Goal: Information Seeking & Learning: Learn about a topic

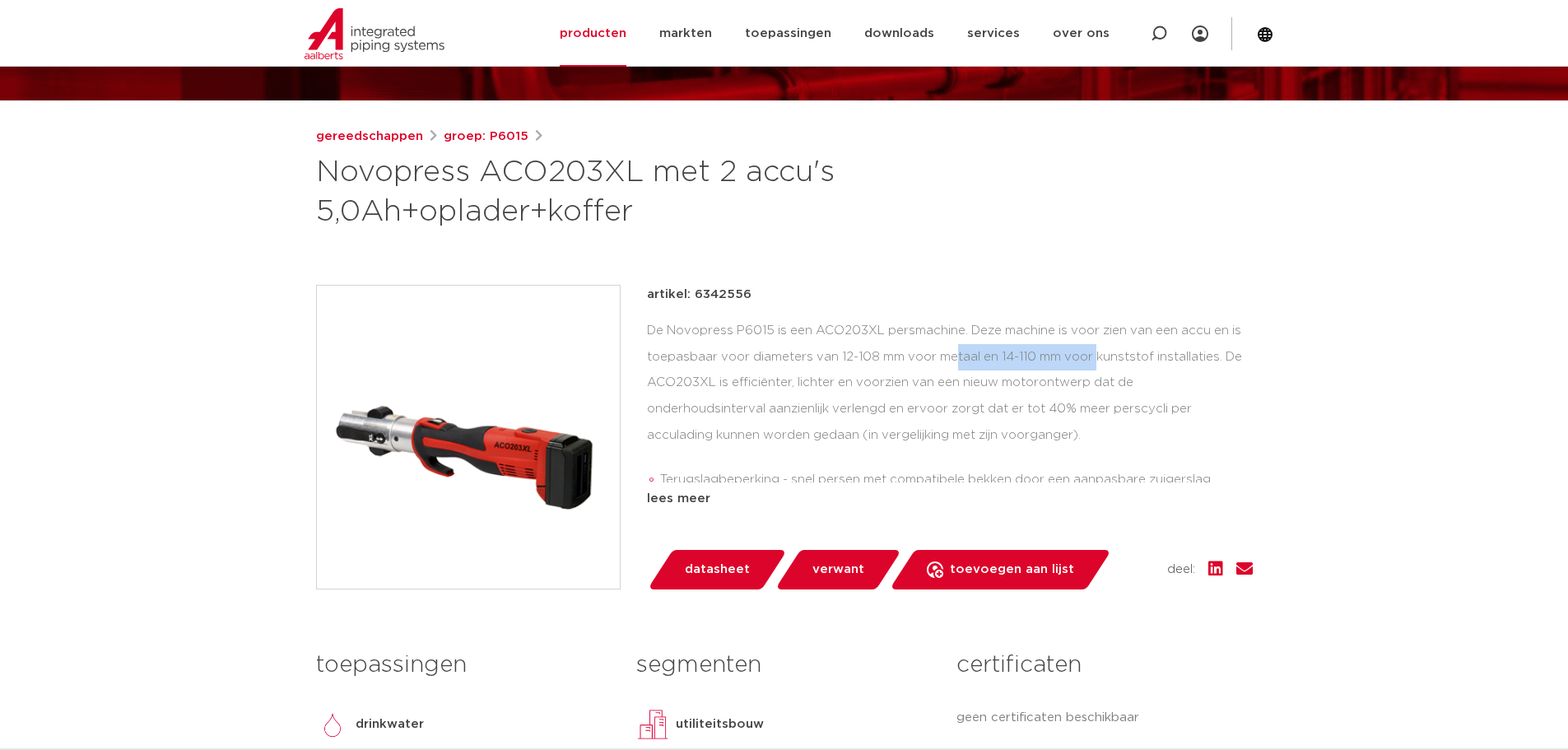
drag, startPoint x: 814, startPoint y: 358, endPoint x: 971, endPoint y: 351, distance: 157.2
click at [971, 351] on div "De Novopress P6015 is een ACO203XL persmachine. Deze machine is voor zien van e…" at bounding box center [949, 400] width 606 height 165
drag, startPoint x: 992, startPoint y: 363, endPoint x: 1147, endPoint y: 359, distance: 155.1
click at [1147, 359] on div "De Novopress P6015 is een ACO203XL persmachine. Deze machine is voor zien van e…" at bounding box center [949, 400] width 606 height 165
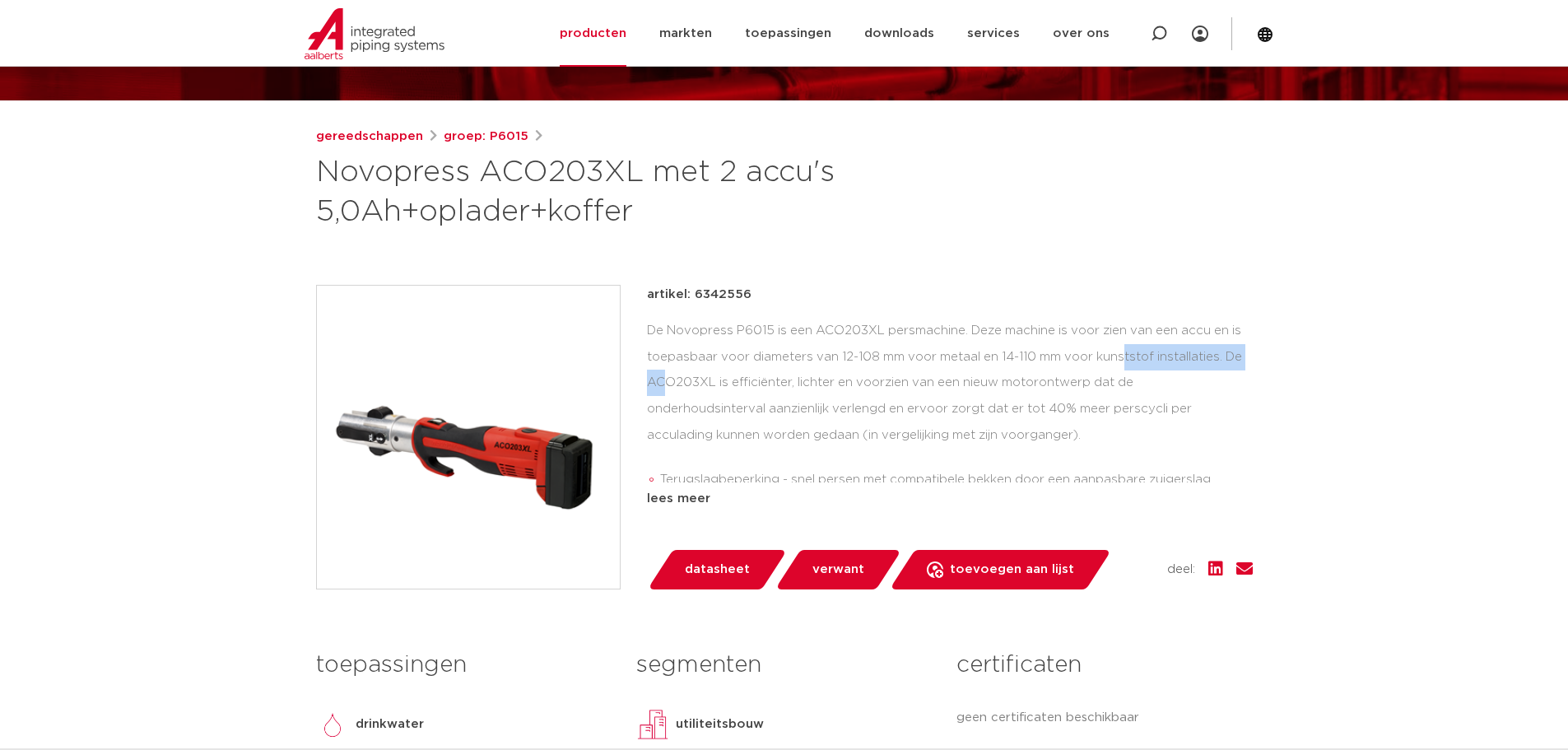
click at [1146, 359] on div "De Novopress P6015 is een ACO203XL persmachine. Deze machine is voor zien van e…" at bounding box center [949, 400] width 606 height 165
drag, startPoint x: 753, startPoint y: 358, endPoint x: 833, endPoint y: 353, distance: 80.2
click at [832, 353] on div "De Novopress P6015 is een ACO203XL persmachine. Deze machine is voor zien van e…" at bounding box center [949, 400] width 606 height 165
click at [833, 353] on div "De Novopress P6015 is een ACO203XL persmachine. Deze machine is voor zien van e…" at bounding box center [949, 400] width 606 height 165
click at [475, 364] on img at bounding box center [468, 437] width 303 height 303
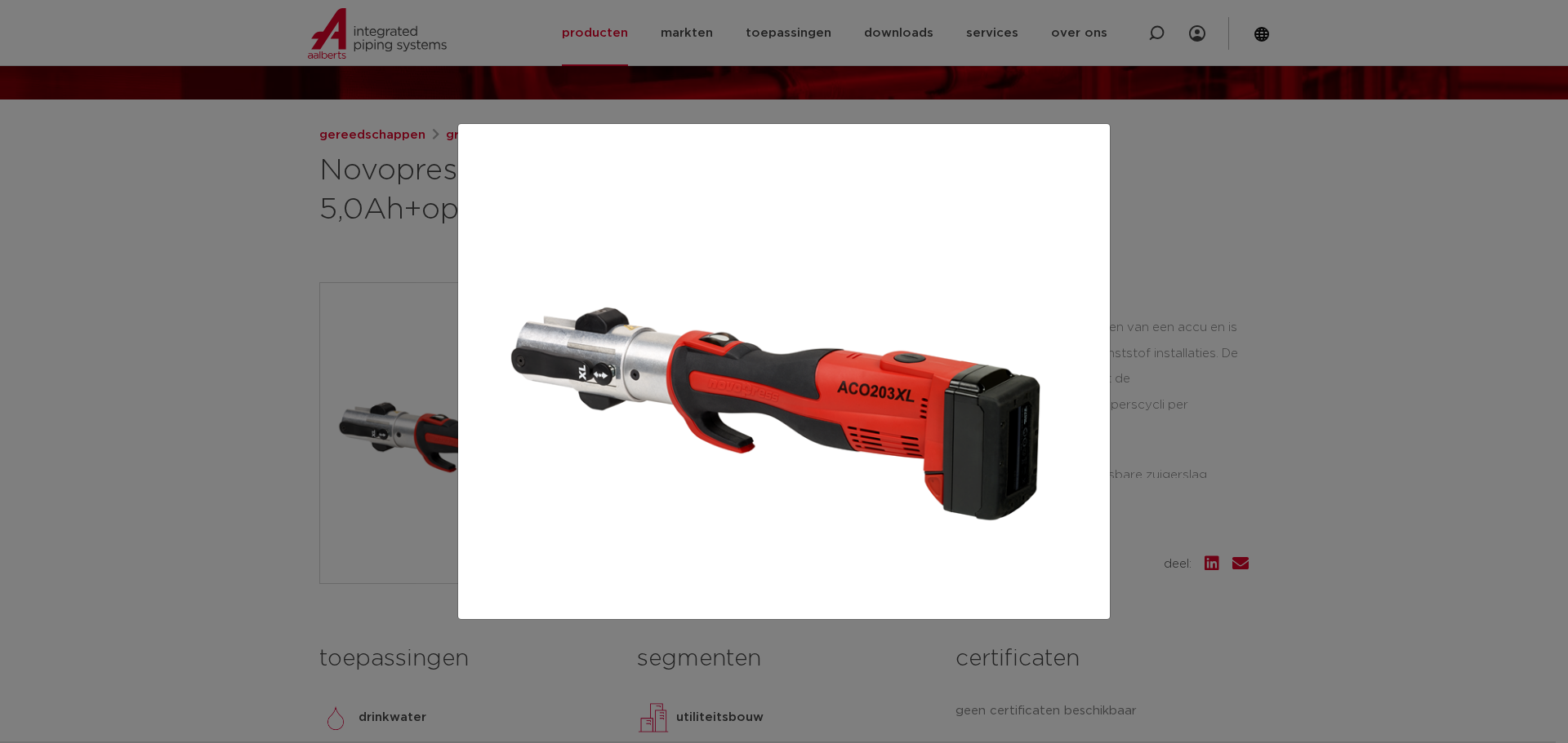
click at [1281, 377] on div at bounding box center [784, 371] width 1568 height 743
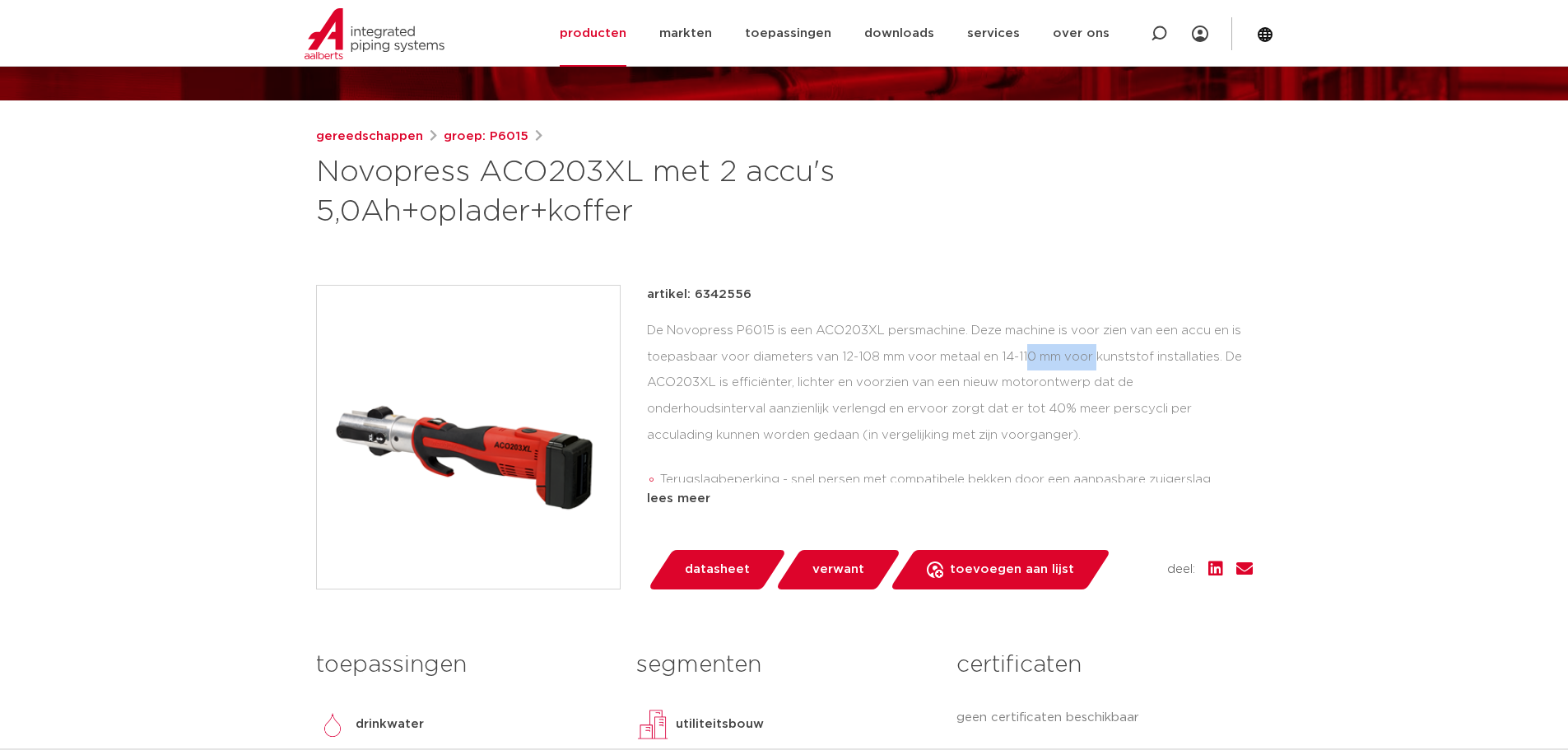
drag, startPoint x: 901, startPoint y: 358, endPoint x: 967, endPoint y: 351, distance: 66.4
click at [967, 351] on div "De Novopress P6015 is een ACO203XL persmachine. Deze machine is voor zien van e…" at bounding box center [949, 400] width 606 height 165
drag, startPoint x: 802, startPoint y: 393, endPoint x: 843, endPoint y: 377, distance: 44.0
click at [843, 377] on div "De Novopress P6015 is een ACO203XL persmachine. Deze machine is voor zien van e…" at bounding box center [949, 400] width 606 height 165
click at [844, 376] on div "De Novopress P6015 is een ACO203XL persmachine. Deze machine is voor zien van e…" at bounding box center [949, 400] width 606 height 165
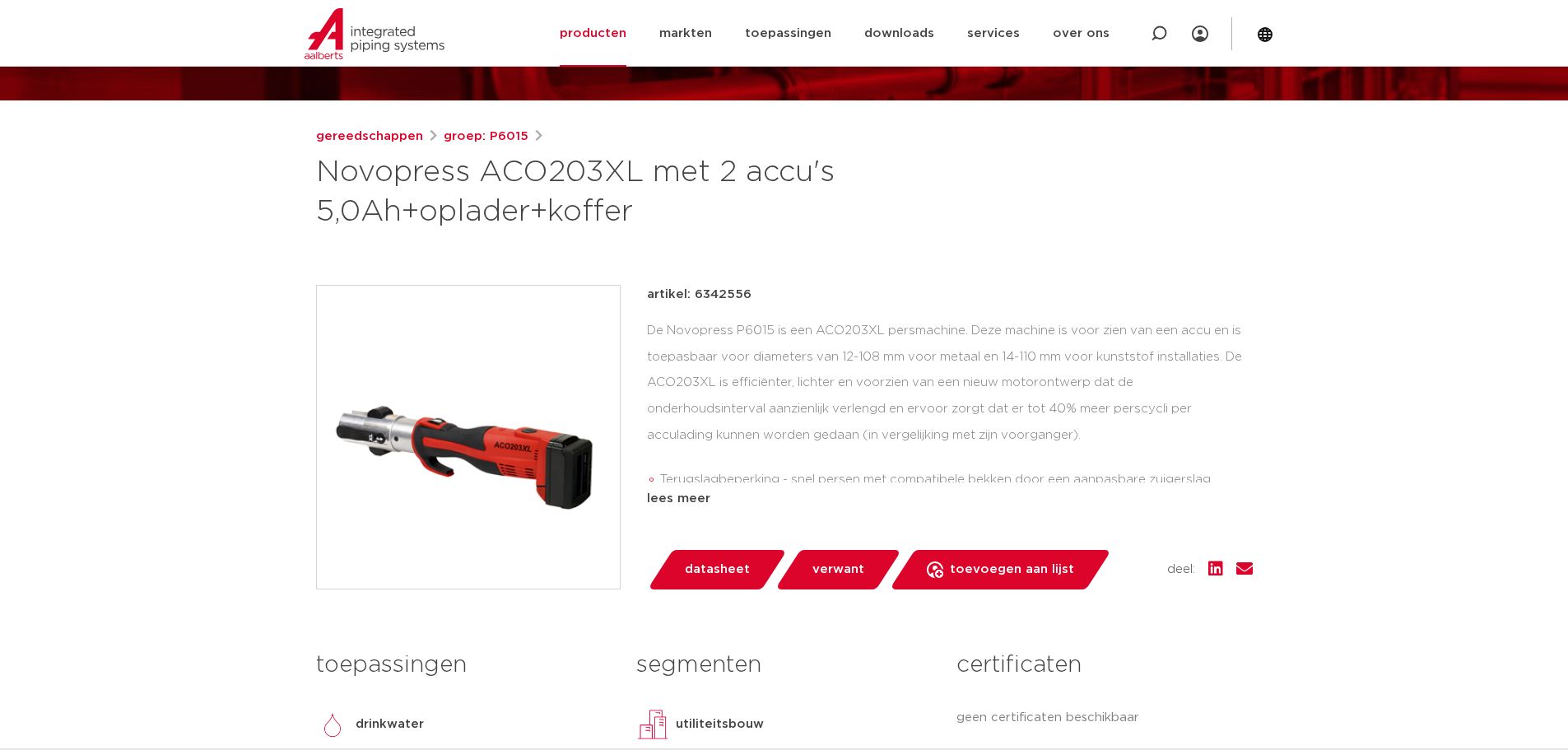
click at [798, 396] on div "De Novopress P6015 is een ACO203XL persmachine. Deze machine is voor zien van e…" at bounding box center [949, 400] width 606 height 165
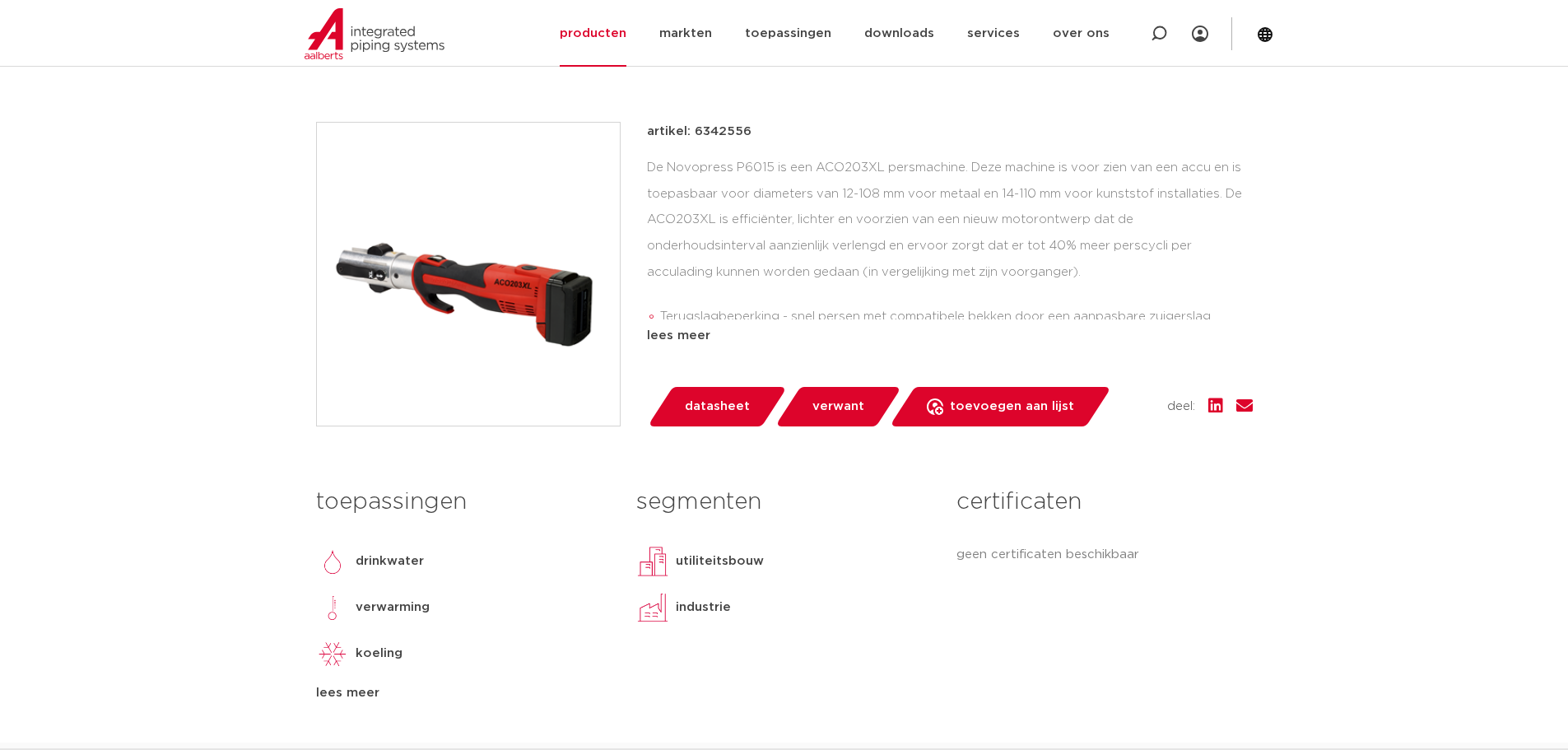
scroll to position [329, 0]
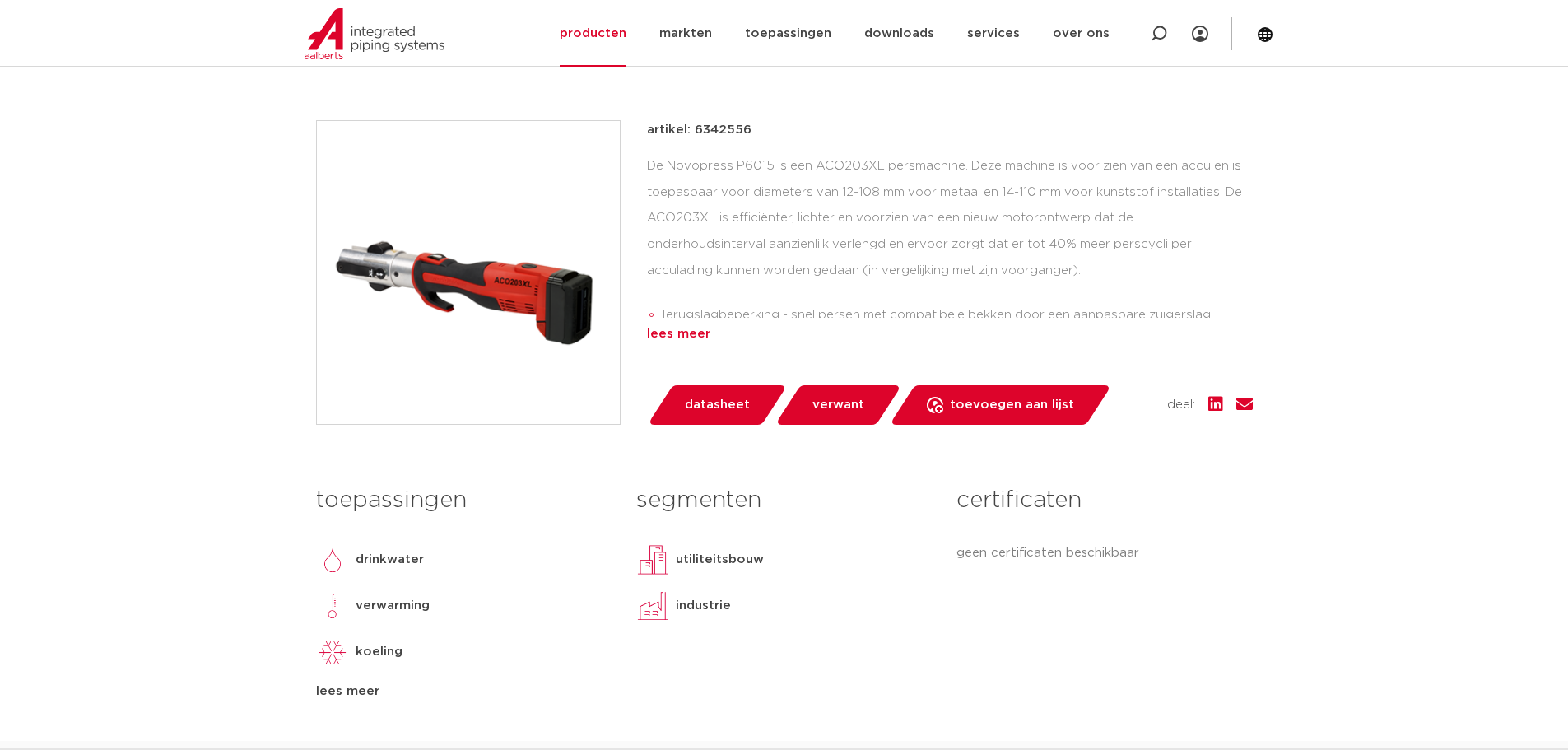
click at [672, 328] on div "lees meer" at bounding box center [949, 334] width 606 height 20
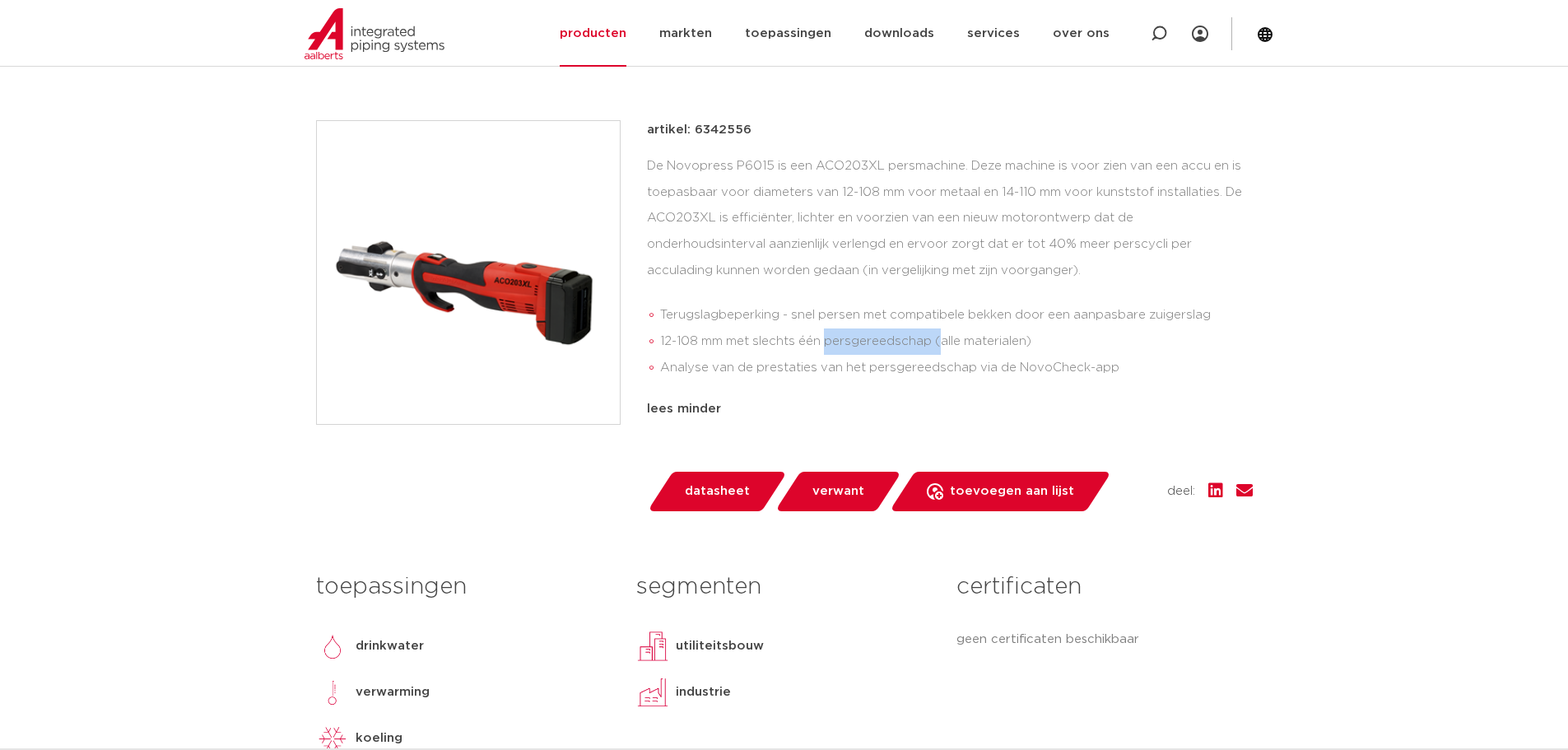
drag, startPoint x: 828, startPoint y: 340, endPoint x: 938, endPoint y: 335, distance: 110.1
click at [938, 335] on li "12-108 mm met slechts één persgereedschap (alle materialen)" at bounding box center [956, 342] width 593 height 26
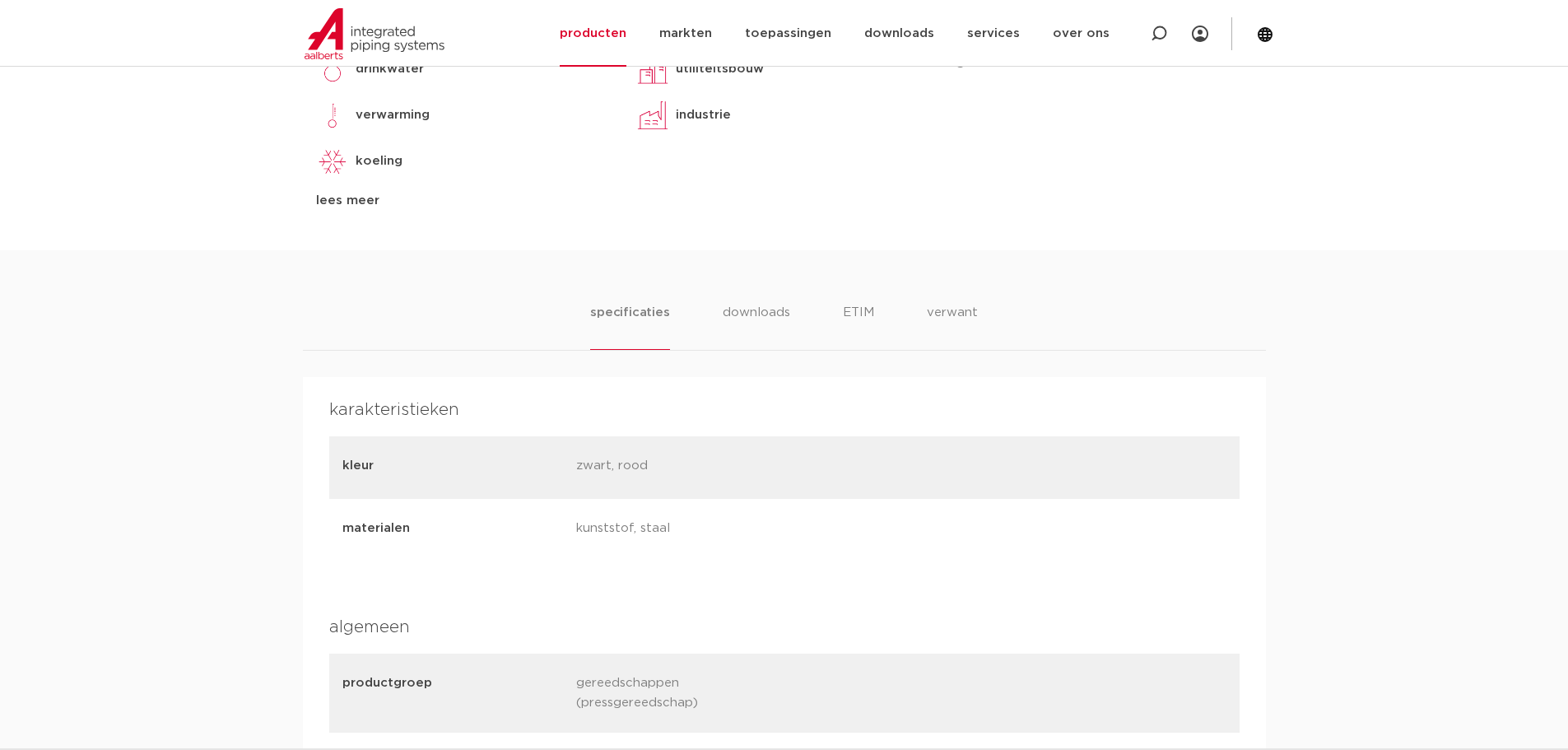
scroll to position [907, 0]
click at [742, 316] on li "downloads" at bounding box center [756, 327] width 68 height 47
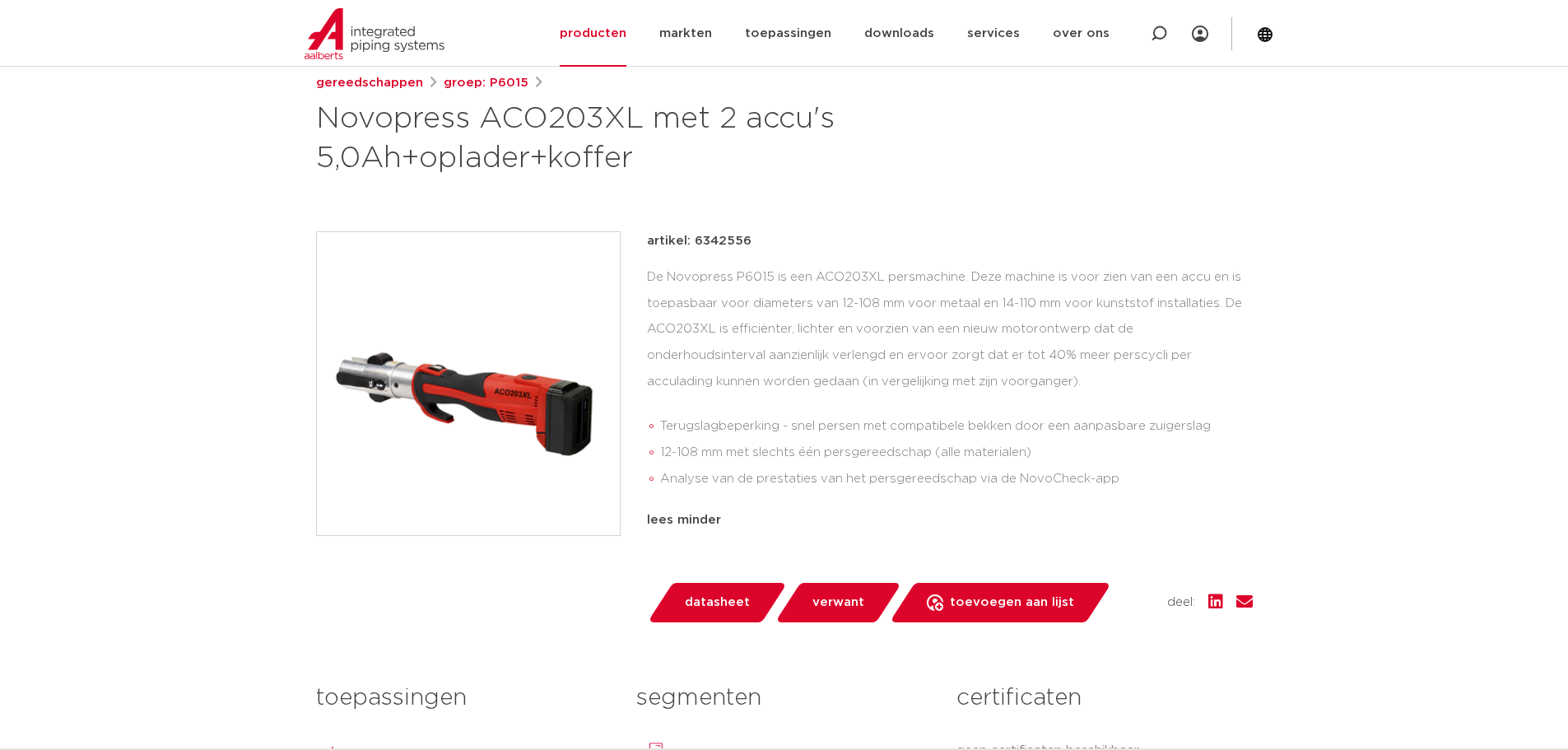
scroll to position [247, 0]
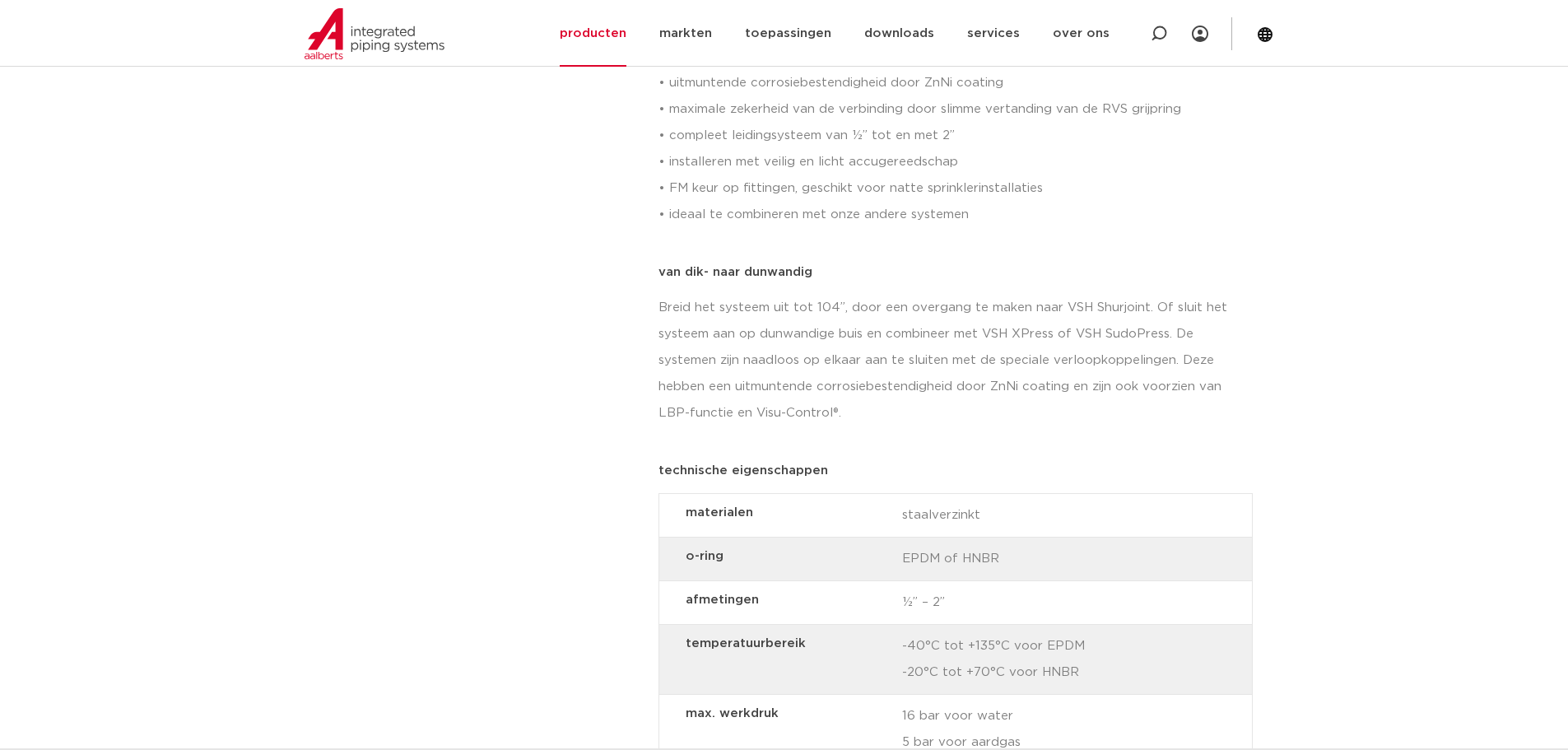
scroll to position [989, 0]
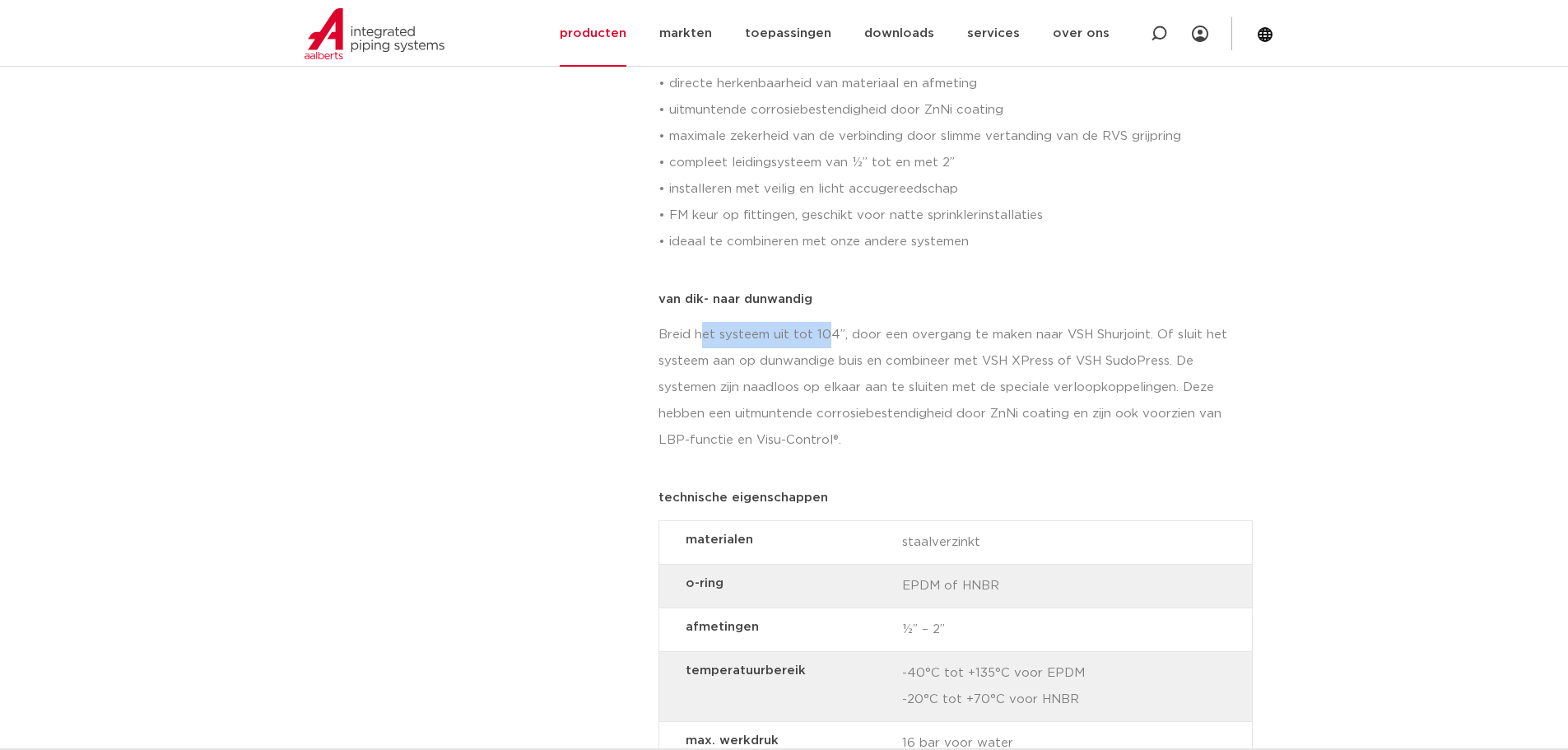
drag, startPoint x: 705, startPoint y: 333, endPoint x: 830, endPoint y: 336, distance: 125.0
click at [830, 336] on p "Breid het systeem uit tot 104”, door een overgang te maken naar VSH Shurjoint. …" at bounding box center [956, 388] width 594 height 132
click at [829, 336] on p "Breid het systeem uit tot 104”, door een overgang te maken naar VSH Shurjoint. …" at bounding box center [956, 388] width 594 height 132
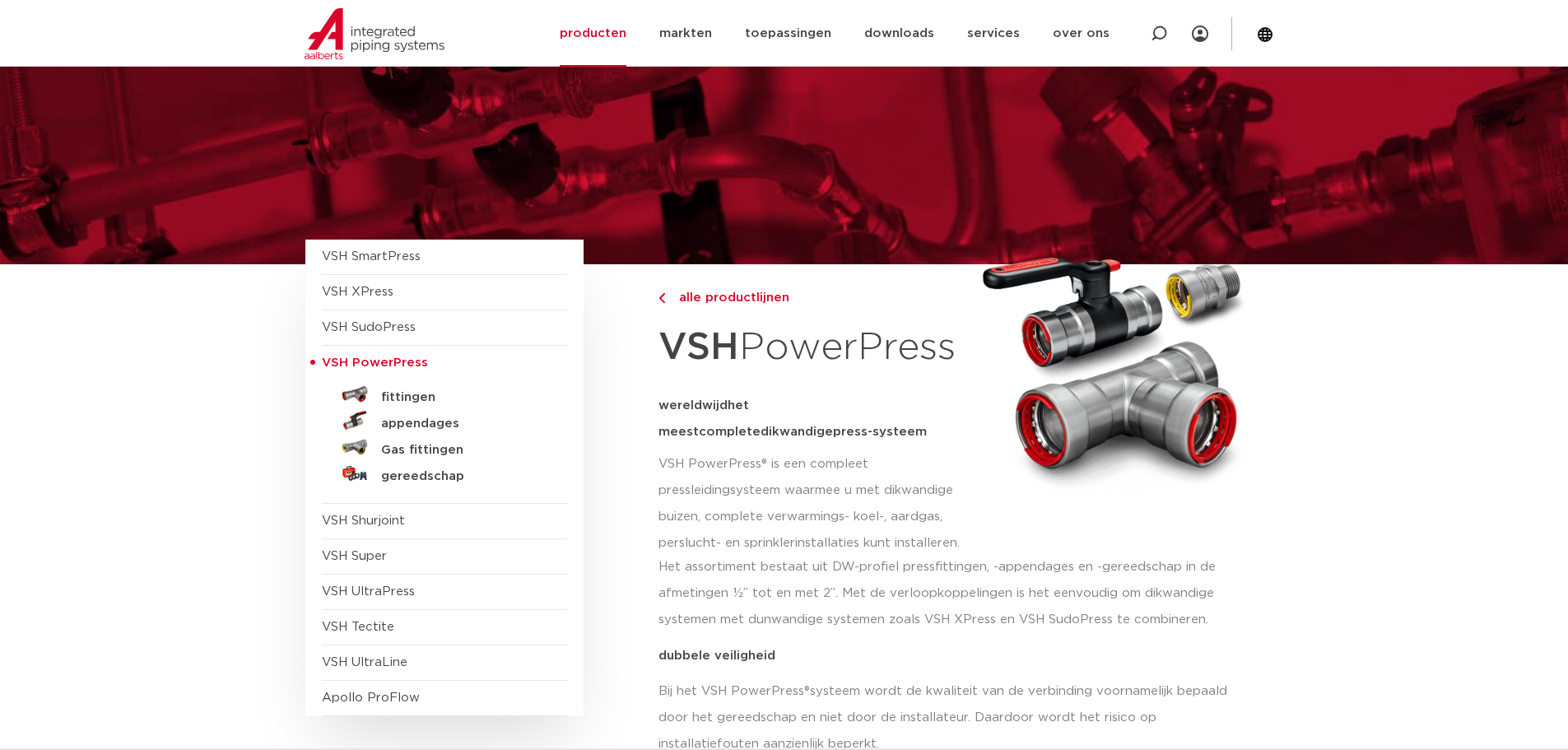
scroll to position [82, 0]
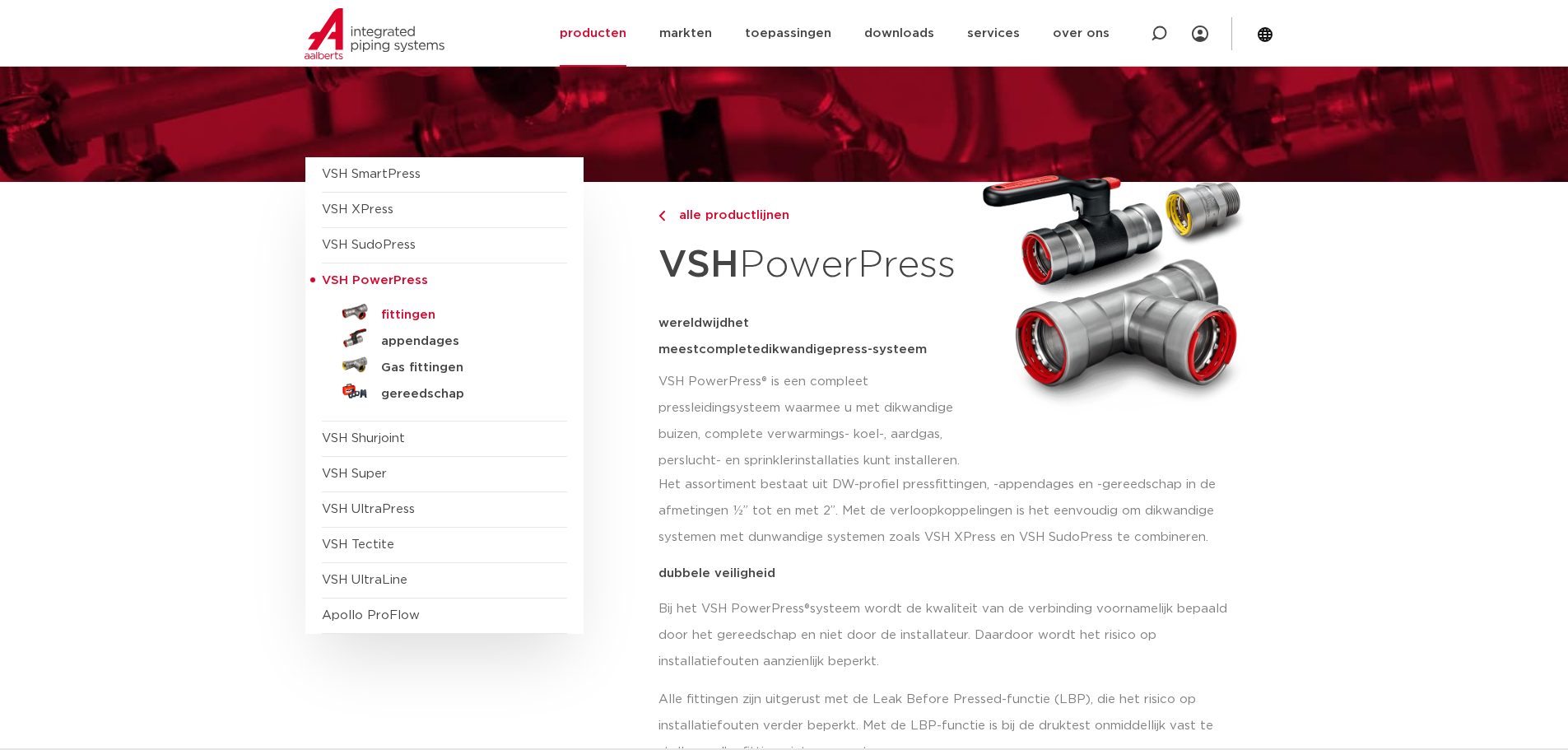
click at [394, 312] on h5 "fittingen" at bounding box center [462, 316] width 163 height 15
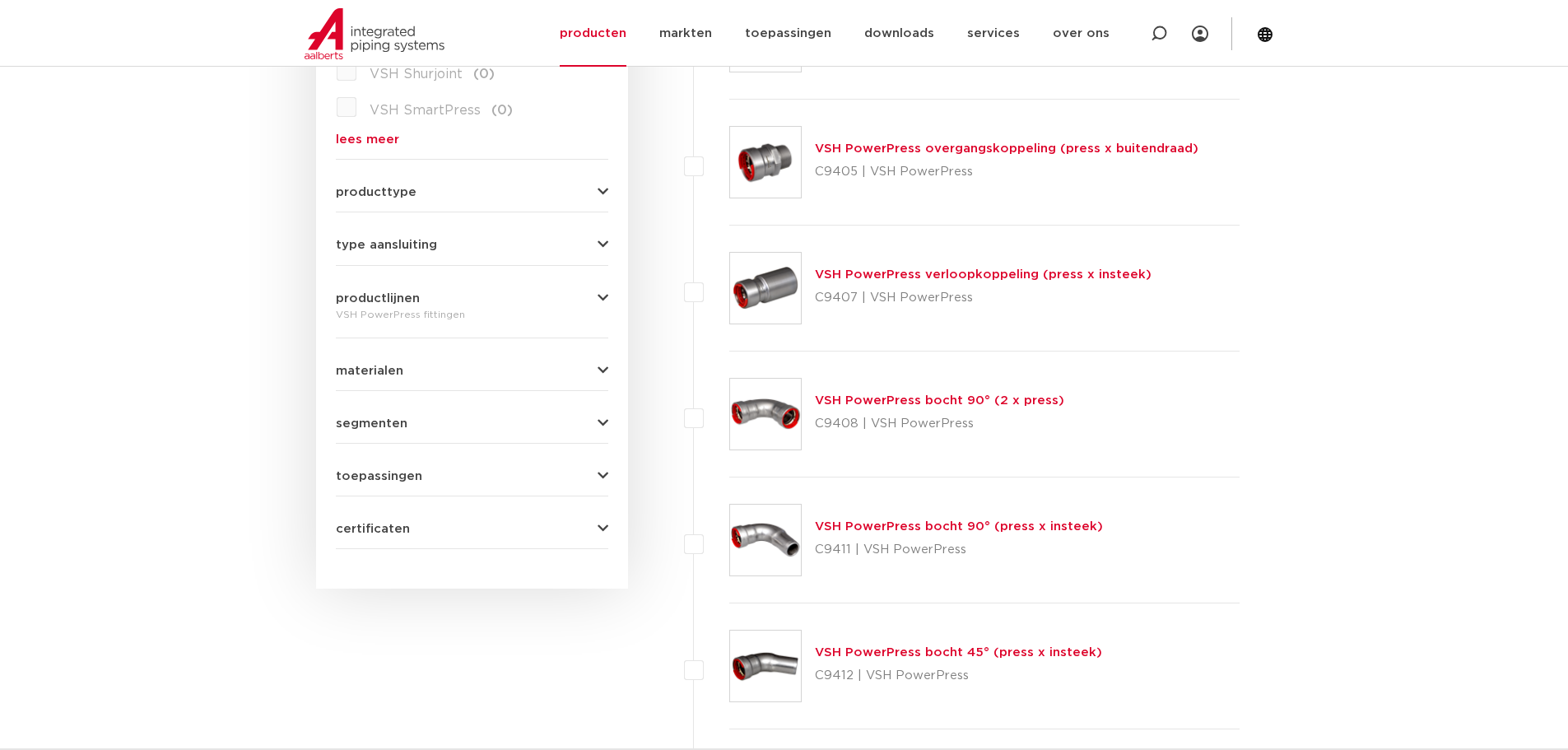
scroll to position [617, 0]
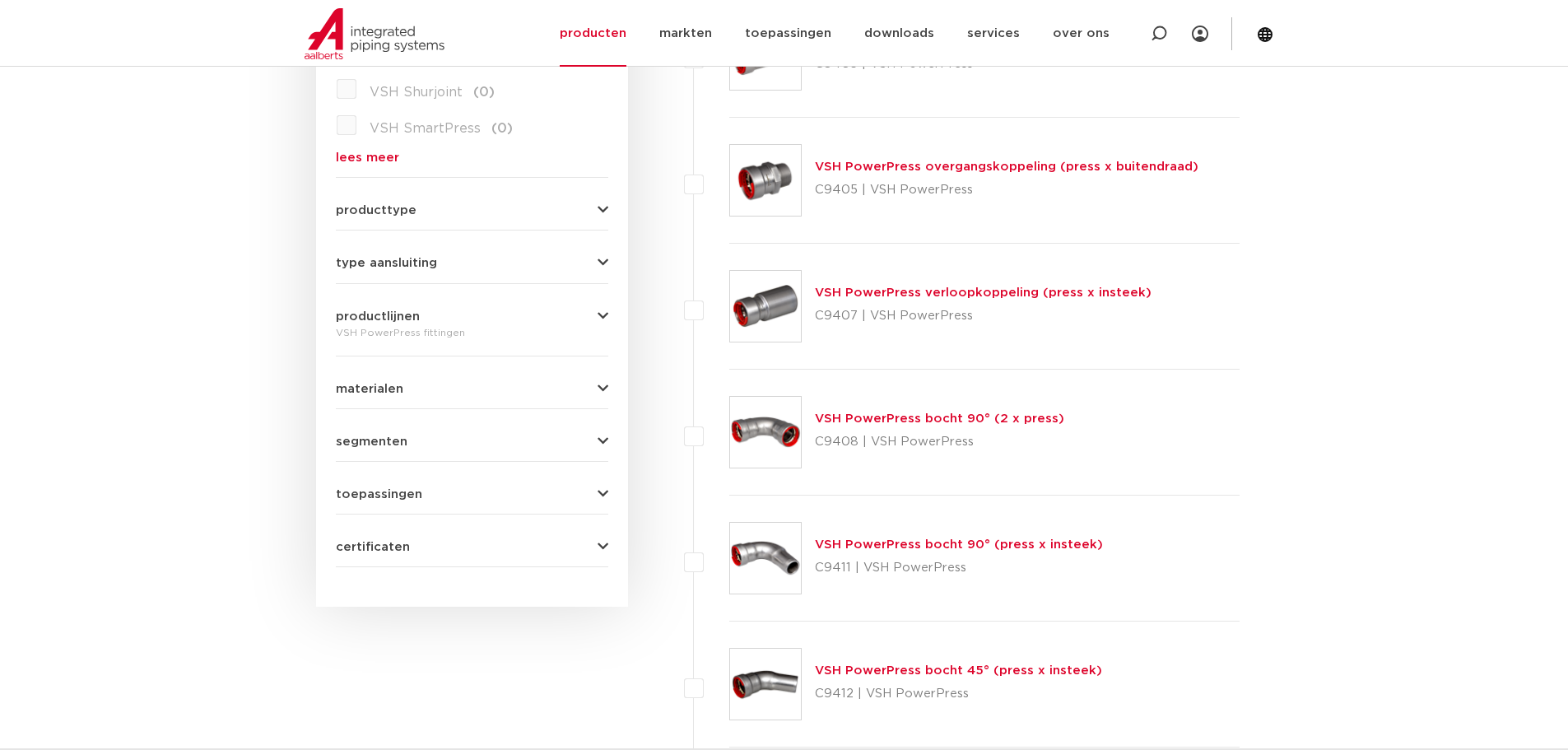
click at [873, 417] on link "VSH PowerPress bocht 90° (2 x press)" at bounding box center [939, 418] width 250 height 12
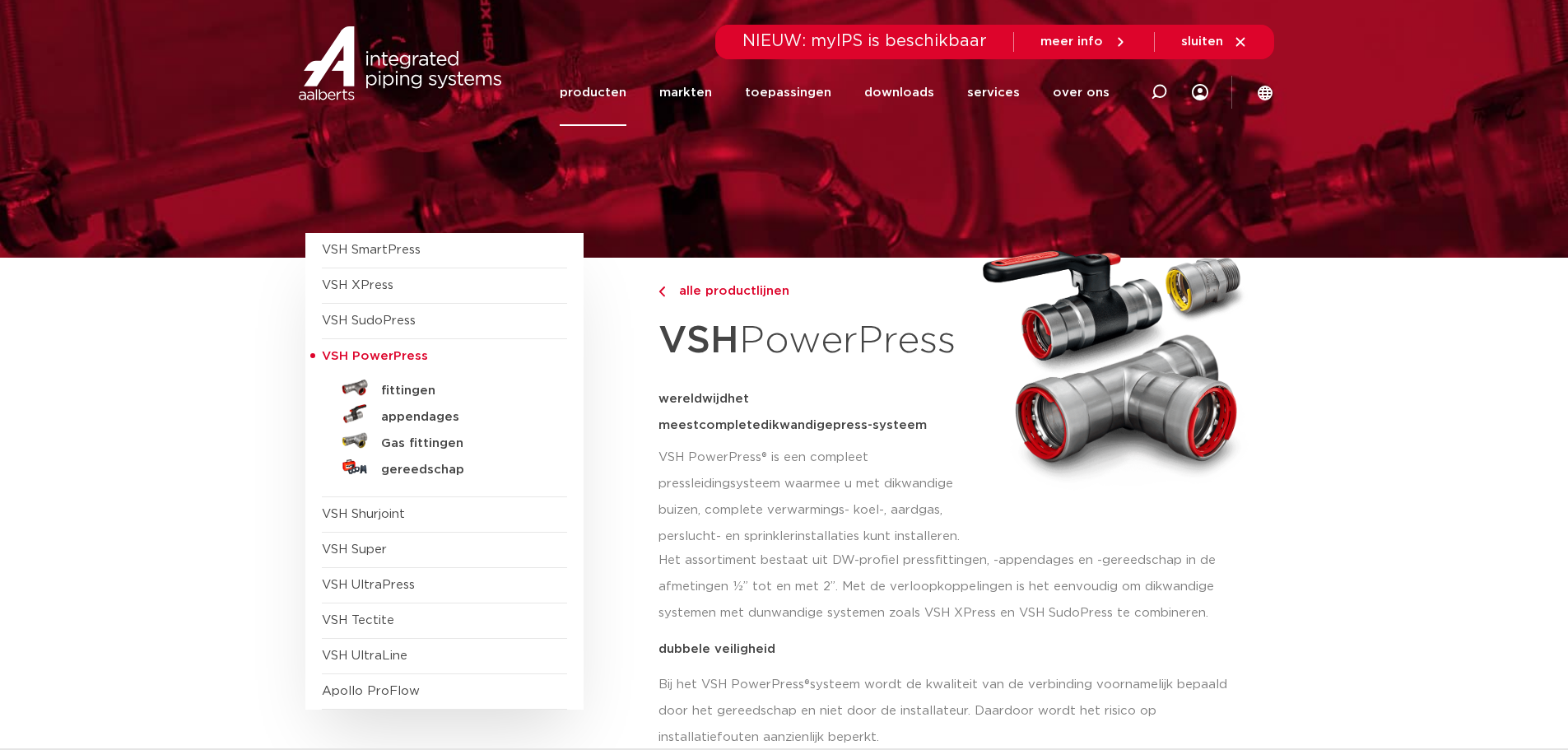
scroll to position [82, 0]
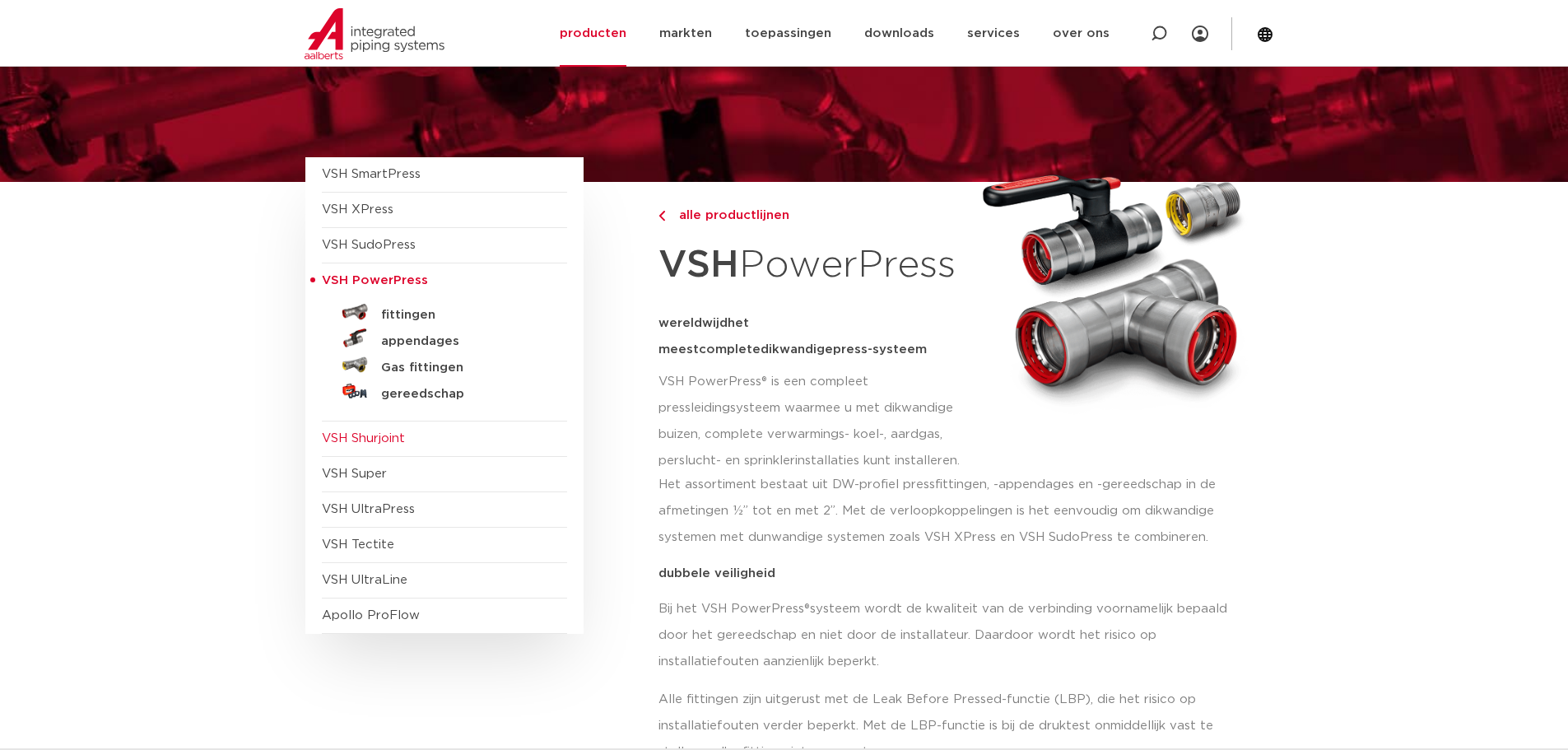
click at [371, 440] on span "VSH Shurjoint" at bounding box center [363, 438] width 83 height 12
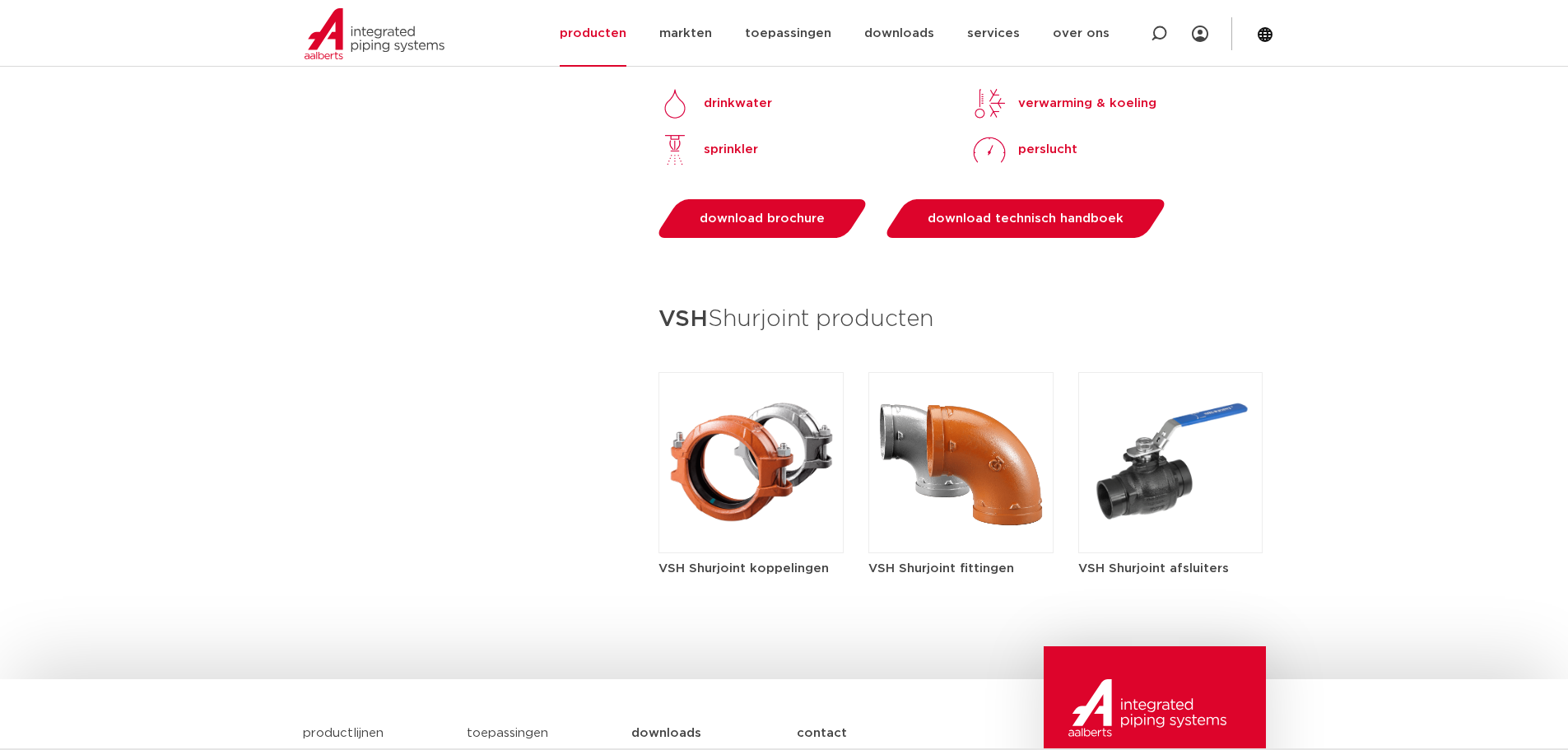
scroll to position [1894, 0]
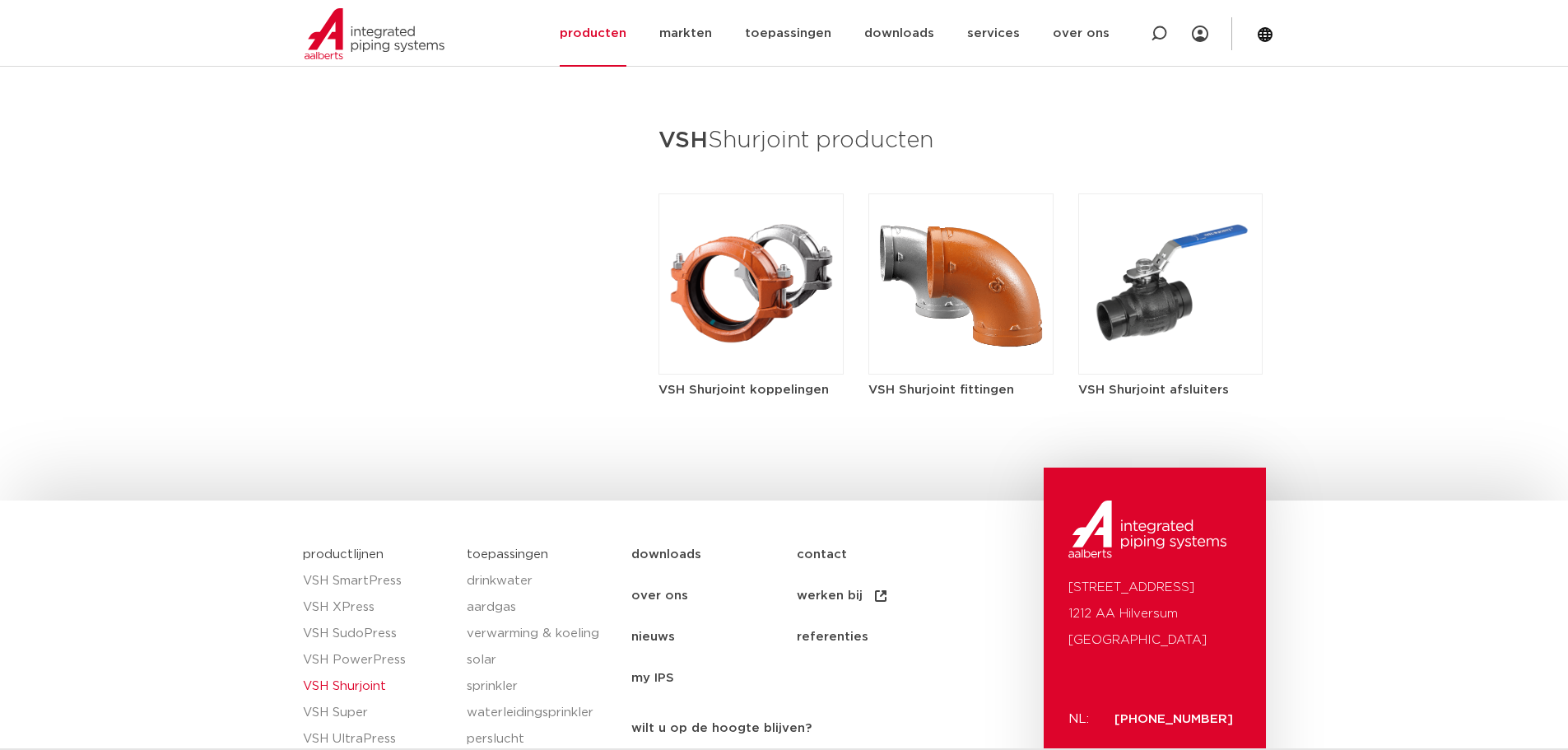
click at [904, 345] on img at bounding box center [961, 284] width 185 height 181
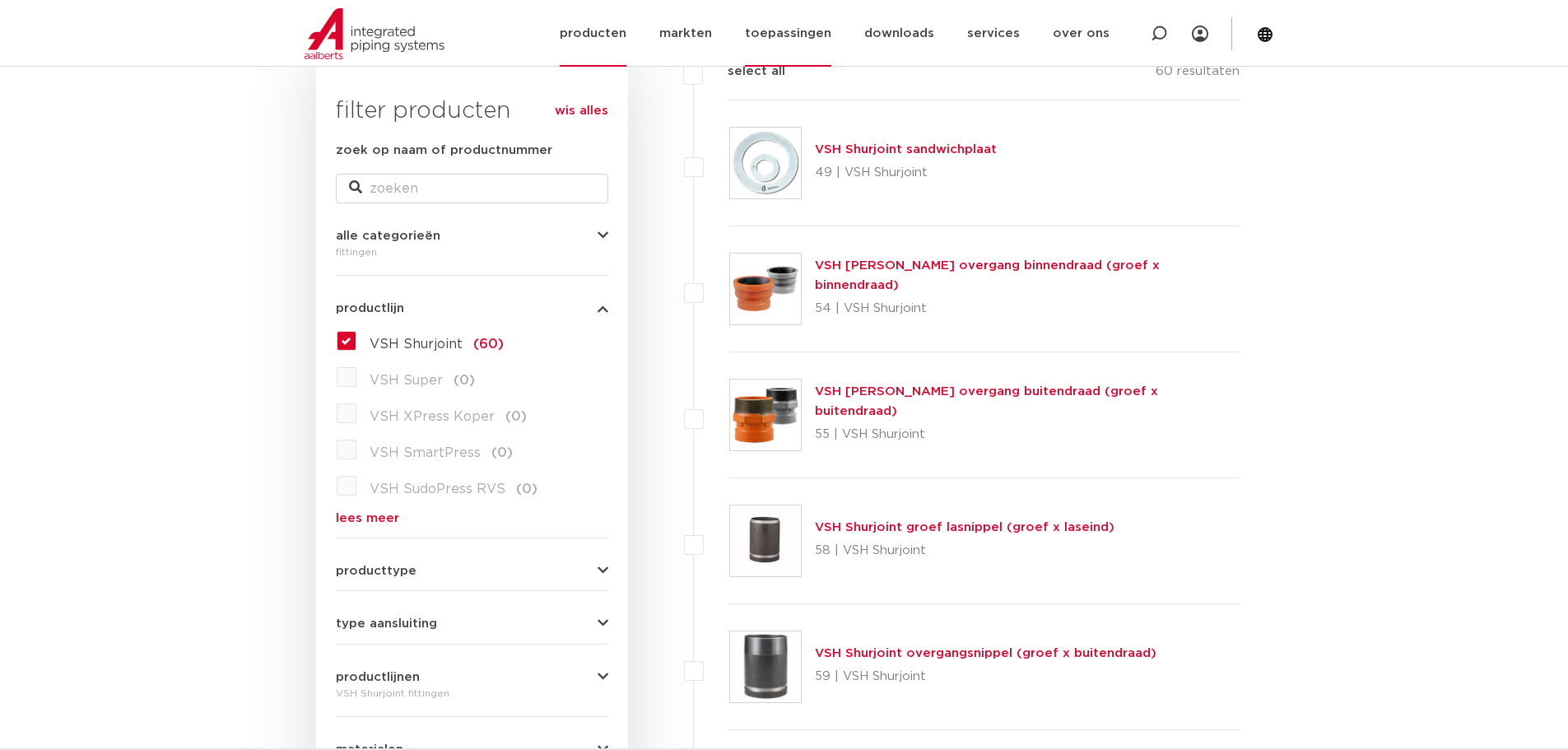
scroll to position [247, 0]
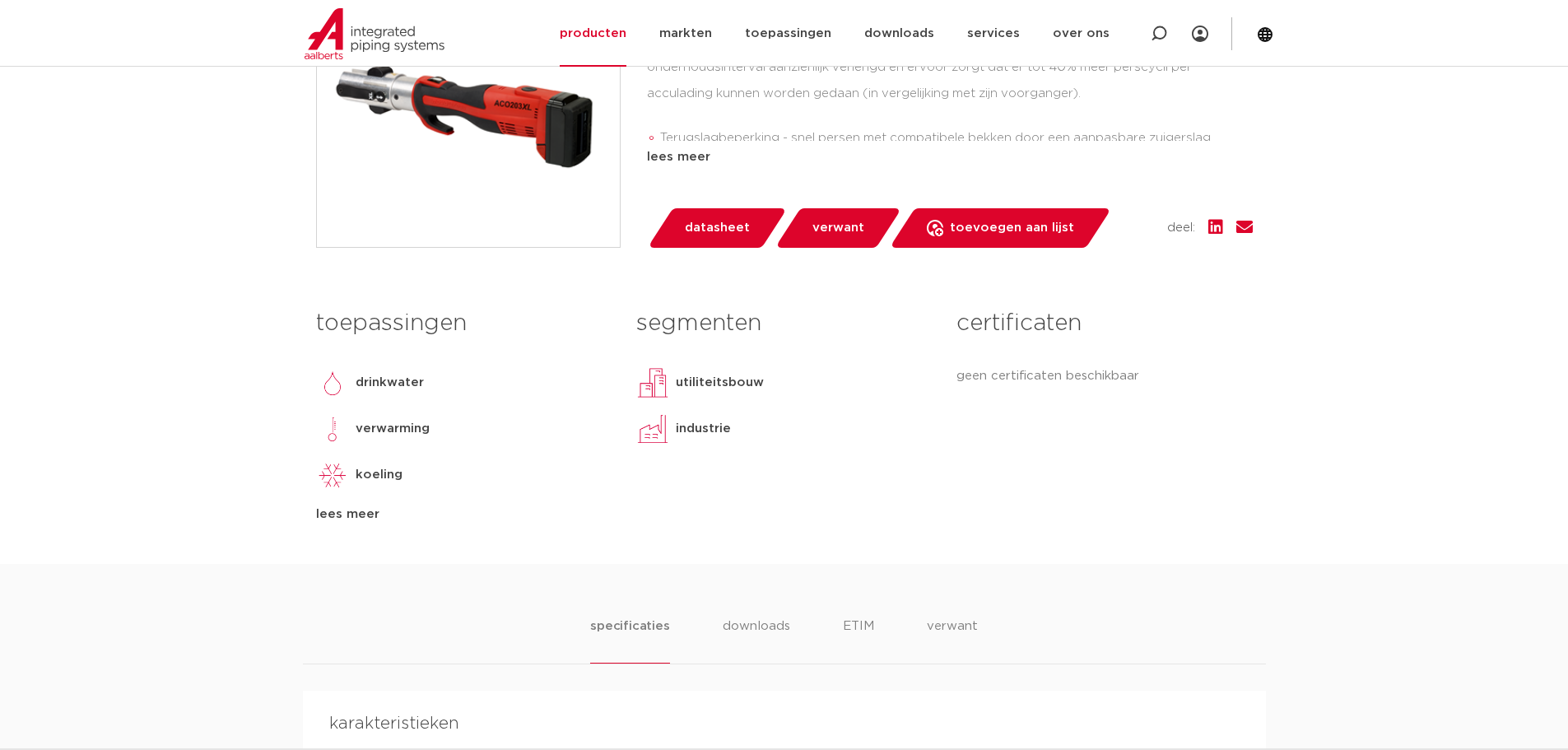
scroll to position [412, 0]
